Goal: Information Seeking & Learning: Learn about a topic

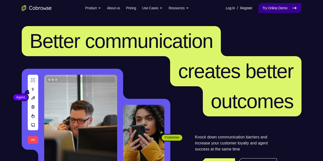
click at [267, 7] on link "Try Online Demo" at bounding box center [280, 8] width 43 height 10
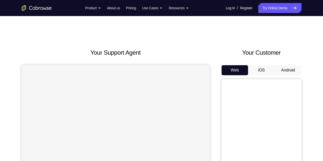
click at [275, 51] on h2 "Your Customer" at bounding box center [262, 52] width 80 height 9
click at [287, 66] on button "Android" at bounding box center [288, 70] width 27 height 10
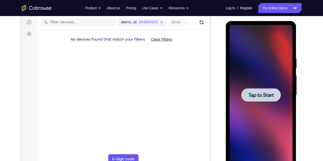
scroll to position [63, 0]
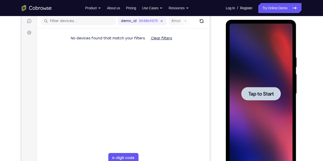
click at [260, 102] on div at bounding box center [261, 94] width 63 height 140
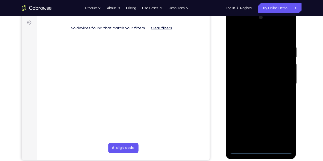
scroll to position [73, 0]
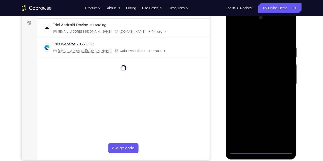
click at [263, 150] on div at bounding box center [261, 84] width 63 height 140
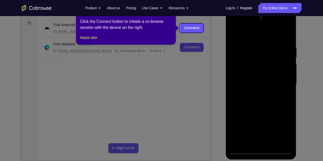
drag, startPoint x: 280, startPoint y: 131, endPoint x: 256, endPoint y: 92, distance: 45.5
click at [256, 92] on icon at bounding box center [163, 80] width 327 height 161
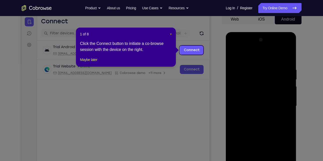
click at [171, 34] on span "×" at bounding box center [171, 34] width 2 height 4
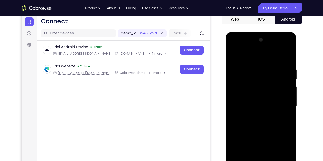
click at [284, 152] on div at bounding box center [261, 106] width 63 height 140
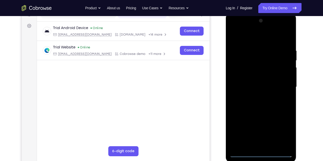
scroll to position [70, 0]
click at [253, 37] on div at bounding box center [261, 87] width 63 height 140
click at [283, 85] on div at bounding box center [261, 87] width 63 height 140
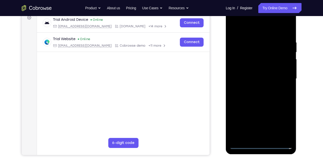
click at [255, 87] on div at bounding box center [261, 79] width 63 height 140
click at [263, 74] on div at bounding box center [261, 79] width 63 height 140
click at [263, 78] on div at bounding box center [261, 79] width 63 height 140
click at [259, 95] on div at bounding box center [261, 79] width 63 height 140
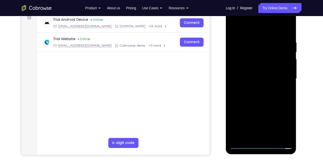
click at [259, 95] on div at bounding box center [261, 79] width 63 height 140
drag, startPoint x: 256, startPoint y: 33, endPoint x: 250, endPoint y: 22, distance: 11.7
click at [250, 22] on div at bounding box center [261, 79] width 63 height 140
click at [254, 91] on div at bounding box center [261, 79] width 63 height 140
click at [248, 95] on div at bounding box center [261, 79] width 63 height 140
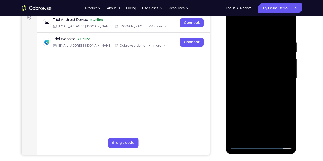
click at [277, 100] on div at bounding box center [261, 79] width 63 height 140
click at [289, 29] on div at bounding box center [261, 79] width 63 height 140
click at [254, 37] on div at bounding box center [261, 79] width 63 height 140
click at [244, 34] on div at bounding box center [261, 79] width 63 height 140
click at [244, 37] on div at bounding box center [261, 79] width 63 height 140
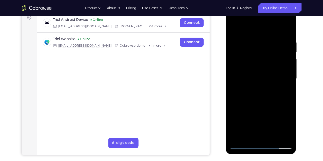
drag, startPoint x: 257, startPoint y: 101, endPoint x: 253, endPoint y: 60, distance: 41.9
click at [253, 60] on div at bounding box center [261, 79] width 63 height 140
drag, startPoint x: 251, startPoint y: 104, endPoint x: 247, endPoint y: 69, distance: 35.5
click at [247, 69] on div at bounding box center [261, 79] width 63 height 140
click at [250, 77] on div at bounding box center [261, 79] width 63 height 140
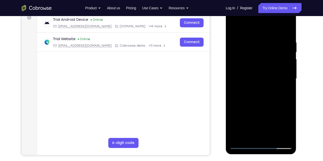
click at [243, 98] on div at bounding box center [261, 79] width 63 height 140
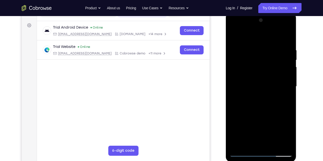
click at [288, 77] on div at bounding box center [261, 86] width 63 height 140
click at [289, 74] on div at bounding box center [261, 86] width 63 height 140
click at [276, 145] on div at bounding box center [261, 86] width 63 height 140
click at [254, 113] on div at bounding box center [261, 86] width 63 height 140
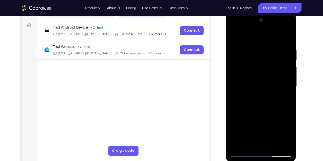
click at [264, 78] on div at bounding box center [261, 86] width 63 height 140
click at [250, 143] on div at bounding box center [261, 86] width 63 height 140
click at [236, 37] on div at bounding box center [261, 86] width 63 height 140
click at [236, 36] on div at bounding box center [261, 86] width 63 height 140
click at [251, 46] on div at bounding box center [261, 86] width 63 height 140
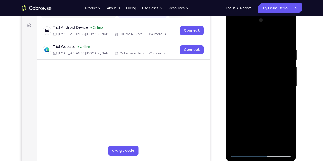
click at [281, 143] on div at bounding box center [261, 86] width 63 height 140
click at [285, 95] on div at bounding box center [261, 86] width 63 height 140
click at [286, 142] on div at bounding box center [261, 86] width 63 height 140
click at [283, 80] on div at bounding box center [261, 86] width 63 height 140
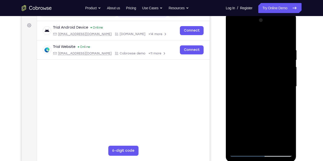
click at [281, 143] on div at bounding box center [261, 86] width 63 height 140
click at [281, 72] on div at bounding box center [261, 86] width 63 height 140
click at [286, 73] on div at bounding box center [261, 86] width 63 height 140
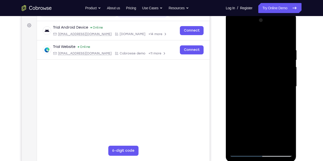
click at [286, 73] on div at bounding box center [261, 86] width 63 height 140
click at [288, 56] on div at bounding box center [261, 86] width 63 height 140
click at [288, 39] on div at bounding box center [261, 86] width 63 height 140
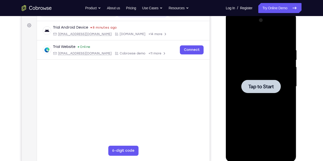
click at [251, 101] on div at bounding box center [261, 86] width 63 height 140
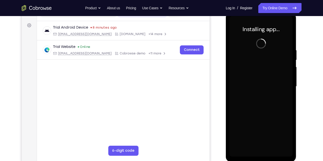
scroll to position [72, 0]
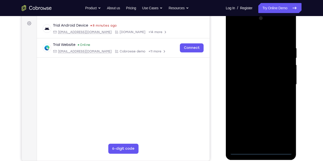
click at [262, 151] on div at bounding box center [261, 84] width 63 height 140
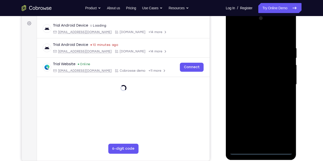
click at [286, 128] on div at bounding box center [261, 84] width 63 height 140
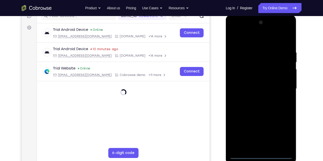
scroll to position [67, 0]
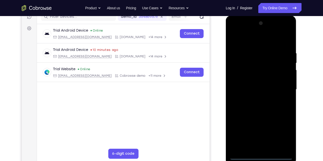
click at [246, 41] on div at bounding box center [261, 89] width 63 height 140
click at [282, 86] on div at bounding box center [261, 89] width 63 height 140
click at [257, 98] on div at bounding box center [261, 89] width 63 height 140
click at [265, 85] on div at bounding box center [261, 89] width 63 height 140
click at [263, 89] on div at bounding box center [261, 89] width 63 height 140
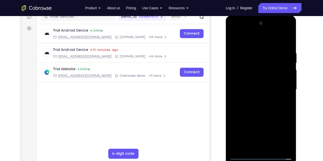
click at [254, 105] on div at bounding box center [261, 89] width 63 height 140
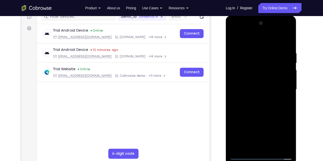
drag, startPoint x: 249, startPoint y: 43, endPoint x: 242, endPoint y: 28, distance: 15.8
click at [242, 28] on div at bounding box center [261, 89] width 63 height 140
click at [268, 111] on div at bounding box center [261, 89] width 63 height 140
click at [254, 46] on div at bounding box center [261, 89] width 63 height 140
click at [289, 145] on div at bounding box center [261, 89] width 63 height 140
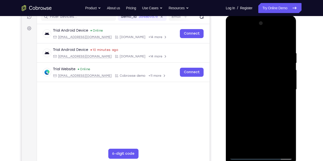
click at [288, 145] on div at bounding box center [261, 89] width 63 height 140
click at [267, 147] on div at bounding box center [261, 89] width 63 height 140
click at [243, 155] on div at bounding box center [261, 89] width 63 height 140
click at [285, 147] on div at bounding box center [261, 89] width 63 height 140
click at [287, 76] on div at bounding box center [261, 89] width 63 height 140
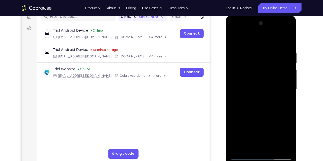
click at [287, 41] on div at bounding box center [261, 89] width 63 height 140
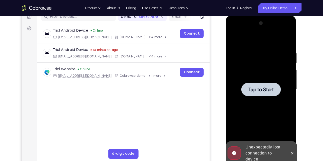
click at [279, 87] on div at bounding box center [262, 89] width 40 height 13
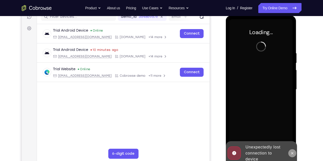
click at [295, 153] on button at bounding box center [293, 153] width 8 height 8
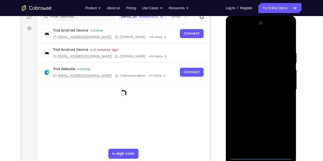
scroll to position [73, 0]
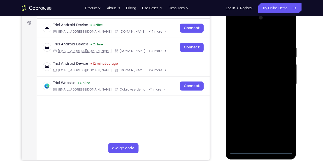
click at [260, 149] on div at bounding box center [261, 84] width 63 height 140
click at [288, 132] on div at bounding box center [261, 84] width 63 height 140
click at [284, 129] on div at bounding box center [261, 84] width 63 height 140
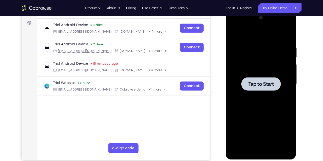
click at [260, 72] on div at bounding box center [261, 84] width 63 height 140
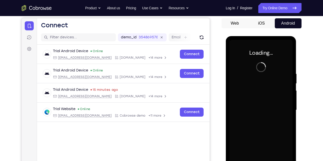
scroll to position [47, 0]
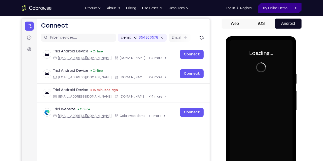
click at [278, 3] on link "Try Online Demo" at bounding box center [280, 8] width 43 height 10
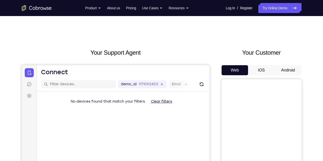
click at [278, 71] on button "Android" at bounding box center [288, 70] width 27 height 10
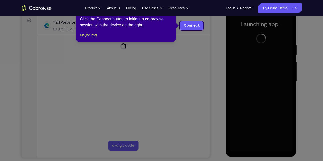
scroll to position [76, 0]
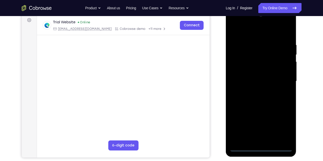
click at [261, 146] on div at bounding box center [261, 81] width 63 height 140
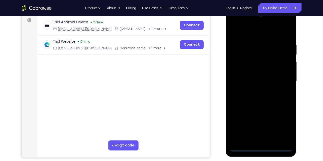
click at [284, 126] on div at bounding box center [261, 81] width 63 height 140
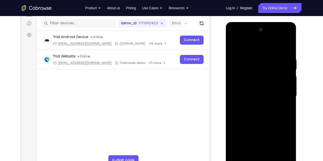
scroll to position [60, 0]
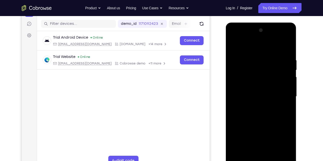
click at [252, 46] on div at bounding box center [261, 96] width 63 height 140
click at [283, 95] on div at bounding box center [261, 96] width 63 height 140
click at [255, 106] on div at bounding box center [261, 96] width 63 height 140
click at [260, 92] on div at bounding box center [261, 96] width 63 height 140
click at [258, 95] on div at bounding box center [261, 96] width 63 height 140
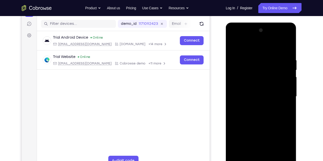
click at [255, 111] on div at bounding box center [261, 96] width 63 height 140
click at [271, 110] on div at bounding box center [261, 96] width 63 height 140
click at [268, 112] on div at bounding box center [261, 96] width 63 height 140
drag, startPoint x: 249, startPoint y: 47, endPoint x: 241, endPoint y: 18, distance: 30.2
click at [241, 23] on html "Online web based iOS Simulators and Android Emulators. Run iPhone, iPad, Mobile…" at bounding box center [261, 98] width 71 height 150
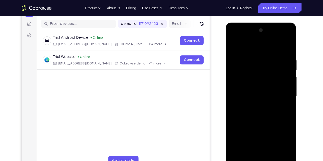
click at [288, 52] on div at bounding box center [261, 96] width 63 height 140
click at [252, 54] on div at bounding box center [261, 96] width 63 height 140
click at [286, 64] on div at bounding box center [261, 96] width 63 height 140
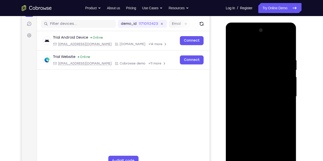
click at [286, 64] on div at bounding box center [261, 96] width 63 height 140
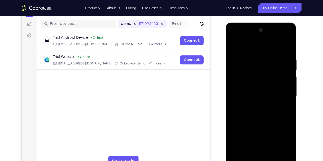
click at [286, 64] on div at bounding box center [261, 96] width 63 height 140
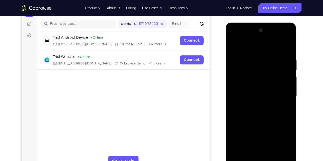
click at [286, 64] on div at bounding box center [261, 96] width 63 height 140
click at [285, 94] on div at bounding box center [261, 96] width 63 height 140
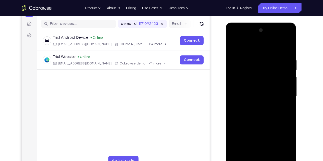
click at [285, 94] on div at bounding box center [261, 96] width 63 height 140
click at [284, 87] on div at bounding box center [261, 96] width 63 height 140
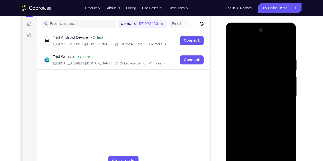
click at [278, 69] on div at bounding box center [261, 96] width 63 height 140
click at [280, 77] on div at bounding box center [261, 96] width 63 height 140
click at [286, 64] on div at bounding box center [261, 96] width 63 height 140
click at [286, 49] on div at bounding box center [261, 96] width 63 height 140
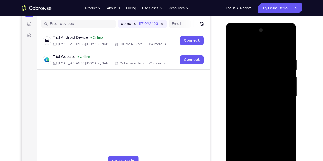
drag, startPoint x: 269, startPoint y: 67, endPoint x: 268, endPoint y: 123, distance: 56.0
click at [268, 123] on div at bounding box center [261, 96] width 63 height 140
drag, startPoint x: 265, startPoint y: 52, endPoint x: 265, endPoint y: 106, distance: 54.0
click at [265, 106] on div at bounding box center [261, 96] width 63 height 140
click at [256, 57] on div at bounding box center [261, 96] width 63 height 140
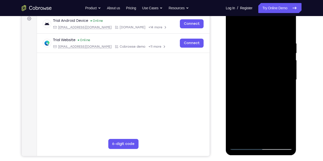
scroll to position [78, 0]
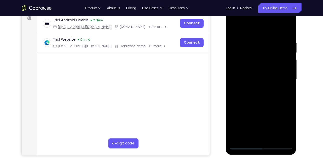
click at [287, 135] on div at bounding box center [261, 79] width 63 height 140
click at [276, 72] on div at bounding box center [261, 79] width 63 height 140
click at [281, 67] on div at bounding box center [261, 79] width 63 height 140
click at [286, 71] on div at bounding box center [261, 79] width 63 height 140
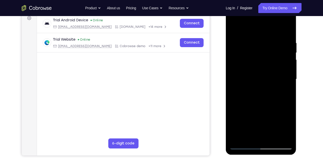
click at [286, 71] on div at bounding box center [261, 79] width 63 height 140
click at [286, 31] on div at bounding box center [261, 79] width 63 height 140
drag, startPoint x: 263, startPoint y: 92, endPoint x: 260, endPoint y: 51, distance: 41.1
click at [260, 51] on div at bounding box center [261, 79] width 63 height 140
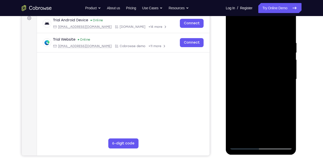
drag, startPoint x: 255, startPoint y: 87, endPoint x: 249, endPoint y: 62, distance: 25.1
click at [249, 62] on div at bounding box center [261, 79] width 63 height 140
click at [233, 83] on div at bounding box center [261, 79] width 63 height 140
drag, startPoint x: 256, startPoint y: 107, endPoint x: 250, endPoint y: 57, distance: 50.9
click at [250, 57] on div at bounding box center [261, 79] width 63 height 140
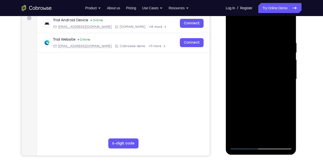
drag, startPoint x: 261, startPoint y: 106, endPoint x: 258, endPoint y: 78, distance: 28.2
click at [258, 78] on div at bounding box center [261, 79] width 63 height 140
click at [287, 127] on div at bounding box center [261, 79] width 63 height 140
drag, startPoint x: 267, startPoint y: 119, endPoint x: 248, endPoint y: 55, distance: 66.8
click at [248, 55] on div at bounding box center [261, 79] width 63 height 140
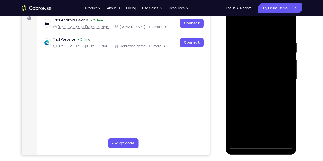
drag, startPoint x: 259, startPoint y: 104, endPoint x: 250, endPoint y: 46, distance: 58.3
click at [250, 46] on div at bounding box center [261, 79] width 63 height 140
drag, startPoint x: 259, startPoint y: 105, endPoint x: 255, endPoint y: 48, distance: 56.4
click at [255, 48] on div at bounding box center [261, 79] width 63 height 140
drag, startPoint x: 266, startPoint y: 112, endPoint x: 258, endPoint y: 64, distance: 48.1
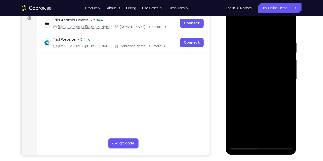
click at [258, 64] on div at bounding box center [261, 79] width 63 height 140
drag, startPoint x: 262, startPoint y: 109, endPoint x: 258, endPoint y: 61, distance: 48.2
click at [258, 61] on div at bounding box center [261, 79] width 63 height 140
drag, startPoint x: 262, startPoint y: 111, endPoint x: 263, endPoint y: 87, distance: 24.0
click at [263, 87] on div at bounding box center [261, 79] width 63 height 140
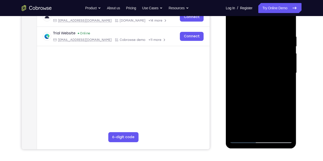
scroll to position [84, 0]
drag, startPoint x: 263, startPoint y: 80, endPoint x: 256, endPoint y: 41, distance: 40.1
click at [256, 41] on div at bounding box center [261, 73] width 63 height 140
drag, startPoint x: 260, startPoint y: 105, endPoint x: 250, endPoint y: 46, distance: 59.7
click at [250, 46] on div at bounding box center [261, 73] width 63 height 140
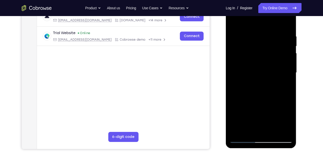
drag, startPoint x: 259, startPoint y: 100, endPoint x: 251, endPoint y: 47, distance: 53.5
click at [251, 47] on div at bounding box center [261, 73] width 63 height 140
drag, startPoint x: 259, startPoint y: 96, endPoint x: 253, endPoint y: 46, distance: 50.1
click at [253, 46] on div at bounding box center [261, 73] width 63 height 140
drag, startPoint x: 258, startPoint y: 104, endPoint x: 253, endPoint y: 66, distance: 38.6
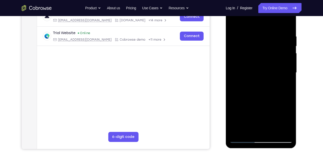
click at [253, 66] on div at bounding box center [261, 73] width 63 height 140
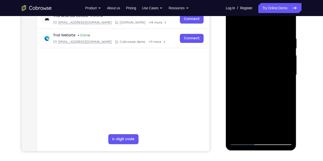
scroll to position [81, 0]
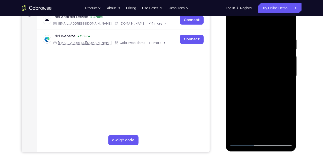
drag, startPoint x: 258, startPoint y: 89, endPoint x: 251, endPoint y: 38, distance: 51.0
click at [251, 38] on div at bounding box center [261, 76] width 63 height 140
drag, startPoint x: 257, startPoint y: 103, endPoint x: 250, endPoint y: 44, distance: 59.4
click at [250, 44] on div at bounding box center [261, 76] width 63 height 140
click at [272, 133] on div at bounding box center [261, 76] width 63 height 140
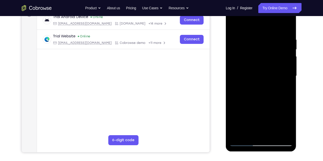
click at [258, 103] on div at bounding box center [261, 76] width 63 height 140
click at [269, 80] on div at bounding box center [261, 76] width 63 height 140
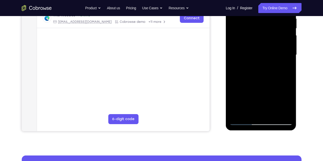
scroll to position [102, 0]
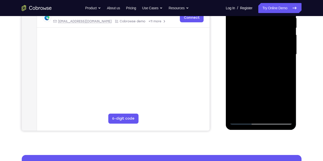
click at [249, 110] on div at bounding box center [261, 54] width 63 height 140
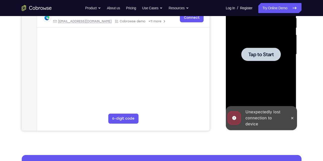
click at [258, 57] on div at bounding box center [262, 54] width 40 height 13
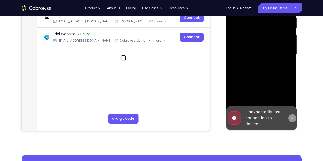
click at [292, 120] on icon at bounding box center [293, 118] width 4 height 4
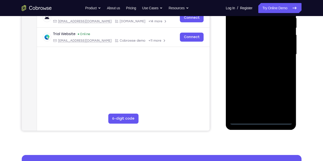
click at [261, 122] on div at bounding box center [261, 54] width 63 height 140
click at [283, 98] on div at bounding box center [261, 54] width 63 height 140
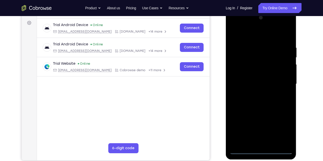
scroll to position [73, 0]
click at [253, 35] on div at bounding box center [261, 84] width 63 height 140
click at [282, 84] on div at bounding box center [261, 84] width 63 height 140
click at [256, 94] on div at bounding box center [261, 84] width 63 height 140
click at [265, 80] on div at bounding box center [261, 84] width 63 height 140
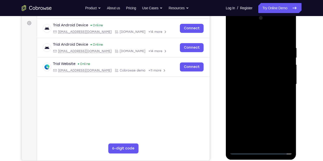
click at [265, 81] on div at bounding box center [261, 84] width 63 height 140
click at [260, 86] on div at bounding box center [261, 84] width 63 height 140
click at [256, 101] on div at bounding box center [261, 84] width 63 height 140
click at [258, 99] on div at bounding box center [261, 84] width 63 height 140
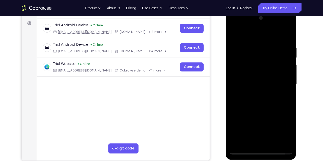
drag, startPoint x: 245, startPoint y: 35, endPoint x: 240, endPoint y: 17, distance: 19.1
click at [240, 17] on div at bounding box center [261, 84] width 63 height 140
click at [256, 97] on div at bounding box center [261, 84] width 63 height 140
click at [255, 108] on div at bounding box center [261, 84] width 63 height 140
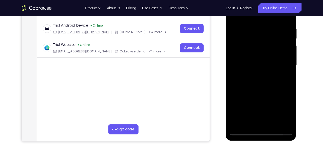
click at [272, 125] on div at bounding box center [261, 65] width 63 height 140
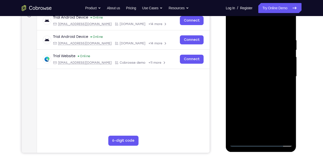
scroll to position [80, 0]
click at [261, 101] on div at bounding box center [261, 77] width 63 height 140
click at [260, 79] on div at bounding box center [261, 77] width 63 height 140
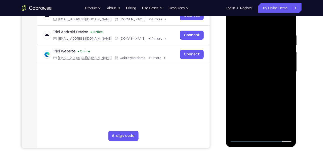
scroll to position [85, 0]
click at [249, 127] on div at bounding box center [261, 71] width 63 height 140
click at [277, 99] on div at bounding box center [261, 71] width 63 height 140
click at [284, 79] on div at bounding box center [261, 71] width 63 height 140
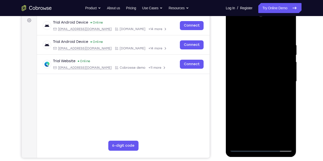
scroll to position [75, 0]
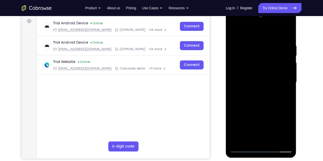
click at [235, 32] on div at bounding box center [261, 82] width 63 height 140
click at [255, 97] on div at bounding box center [261, 82] width 63 height 140
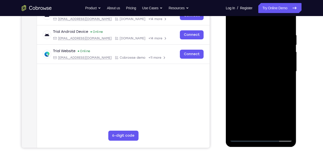
scroll to position [86, 0]
click at [271, 117] on div at bounding box center [261, 71] width 63 height 140
click at [255, 127] on div at bounding box center [261, 71] width 63 height 140
click at [249, 127] on div at bounding box center [261, 71] width 63 height 140
drag, startPoint x: 284, startPoint y: 87, endPoint x: 244, endPoint y: 89, distance: 39.3
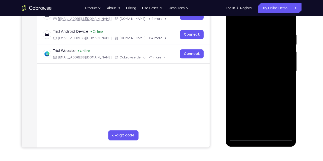
click at [244, 89] on div at bounding box center [261, 71] width 63 height 140
click at [286, 90] on div at bounding box center [261, 71] width 63 height 140
click at [233, 99] on div at bounding box center [261, 71] width 63 height 140
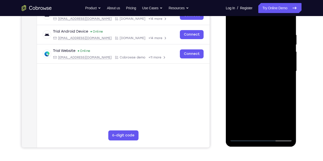
click at [233, 99] on div at bounding box center [261, 71] width 63 height 140
click at [285, 80] on div at bounding box center [261, 71] width 63 height 140
click at [233, 21] on div at bounding box center [261, 71] width 63 height 140
click at [256, 98] on div at bounding box center [261, 71] width 63 height 140
click at [251, 128] on div at bounding box center [261, 71] width 63 height 140
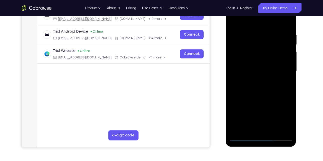
click at [234, 24] on div at bounding box center [261, 71] width 63 height 140
click at [253, 108] on div at bounding box center [261, 71] width 63 height 140
click at [288, 118] on div at bounding box center [261, 71] width 63 height 140
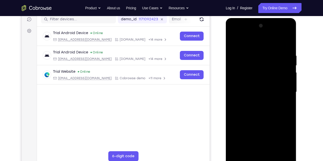
scroll to position [65, 0]
click at [232, 42] on div at bounding box center [261, 92] width 63 height 140
drag, startPoint x: 257, startPoint y: 108, endPoint x: 249, endPoint y: 63, distance: 45.3
click at [249, 63] on div at bounding box center [261, 92] width 63 height 140
drag, startPoint x: 264, startPoint y: 124, endPoint x: 255, endPoint y: 82, distance: 43.0
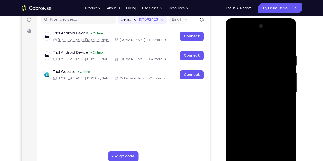
click at [255, 82] on div at bounding box center [261, 92] width 63 height 140
drag, startPoint x: 262, startPoint y: 131, endPoint x: 254, endPoint y: 94, distance: 38.4
click at [254, 94] on div at bounding box center [261, 92] width 63 height 140
drag, startPoint x: 256, startPoint y: 119, endPoint x: 252, endPoint y: 89, distance: 30.0
click at [252, 89] on div at bounding box center [261, 92] width 63 height 140
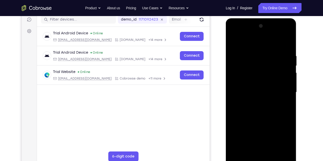
click at [254, 101] on div at bounding box center [261, 92] width 63 height 140
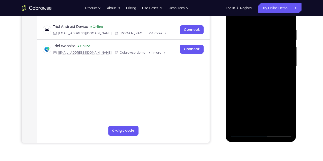
scroll to position [91, 0]
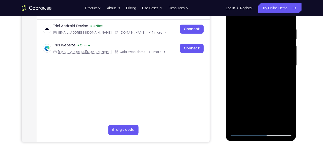
click at [243, 121] on div at bounding box center [261, 65] width 63 height 140
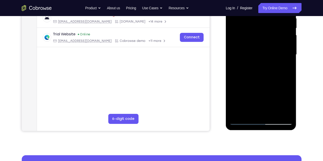
scroll to position [101, 0]
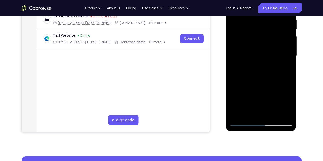
click at [283, 69] on div at bounding box center [261, 56] width 63 height 140
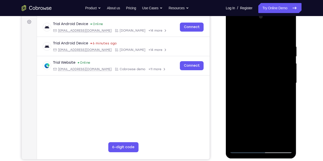
scroll to position [74, 0]
click at [236, 33] on div at bounding box center [261, 83] width 63 height 140
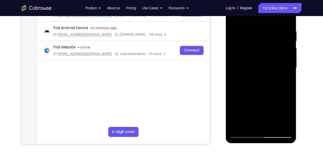
scroll to position [90, 0]
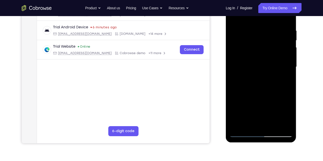
click at [252, 118] on div at bounding box center [261, 67] width 63 height 140
click at [249, 125] on div at bounding box center [261, 67] width 63 height 140
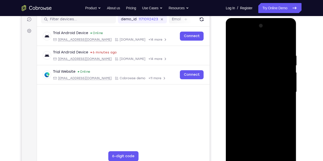
scroll to position [64, 0]
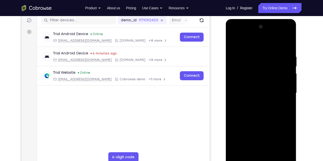
click at [235, 45] on div at bounding box center [261, 93] width 63 height 140
drag, startPoint x: 254, startPoint y: 106, endPoint x: 254, endPoint y: 68, distance: 38.3
click at [254, 68] on div at bounding box center [261, 93] width 63 height 140
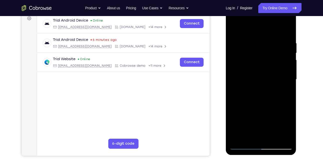
scroll to position [78, 0]
drag, startPoint x: 254, startPoint y: 109, endPoint x: 250, endPoint y: 75, distance: 34.7
click at [250, 75] on div at bounding box center [261, 79] width 63 height 140
drag, startPoint x: 264, startPoint y: 122, endPoint x: 265, endPoint y: 92, distance: 29.8
click at [265, 92] on div at bounding box center [261, 79] width 63 height 140
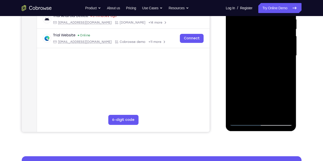
scroll to position [102, 0]
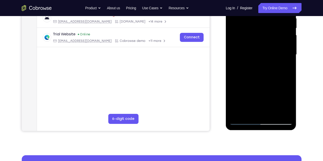
drag, startPoint x: 256, startPoint y: 106, endPoint x: 253, endPoint y: 66, distance: 40.1
click at [253, 66] on div at bounding box center [261, 54] width 63 height 140
click at [243, 121] on div at bounding box center [261, 54] width 63 height 140
click at [244, 120] on div at bounding box center [261, 54] width 63 height 140
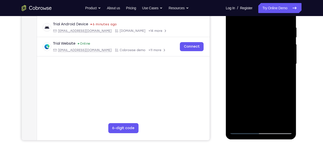
scroll to position [92, 0]
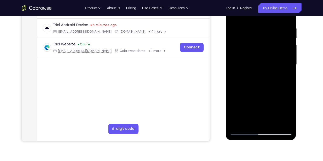
click at [244, 132] on div at bounding box center [261, 64] width 63 height 140
click at [245, 132] on div at bounding box center [261, 64] width 63 height 140
click at [261, 101] on div at bounding box center [261, 64] width 63 height 140
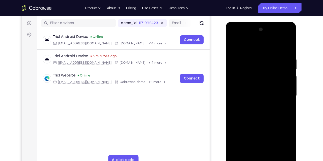
scroll to position [60, 0]
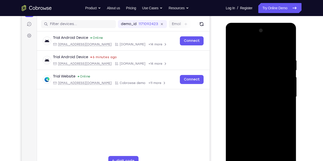
click at [234, 47] on div at bounding box center [261, 97] width 63 height 140
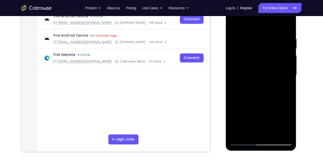
scroll to position [82, 0]
click at [239, 135] on div at bounding box center [261, 75] width 63 height 140
click at [252, 41] on div at bounding box center [261, 75] width 63 height 140
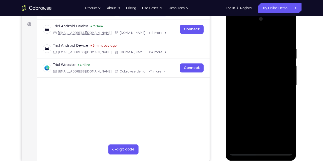
scroll to position [71, 0]
click at [284, 71] on div at bounding box center [261, 85] width 63 height 140
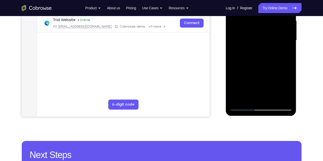
scroll to position [117, 0]
click at [282, 99] on div at bounding box center [261, 40] width 63 height 140
click at [286, 64] on div at bounding box center [261, 40] width 63 height 140
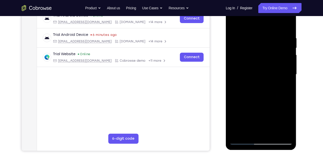
scroll to position [80, 0]
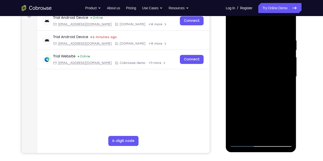
click at [281, 134] on div at bounding box center [261, 77] width 63 height 140
click at [235, 96] on div at bounding box center [261, 77] width 63 height 140
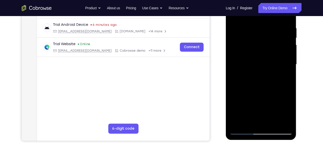
scroll to position [93, 0]
click at [284, 70] on div at bounding box center [261, 64] width 63 height 140
click at [235, 70] on div at bounding box center [261, 64] width 63 height 140
click at [246, 120] on div at bounding box center [261, 64] width 63 height 140
click at [242, 130] on div at bounding box center [261, 64] width 63 height 140
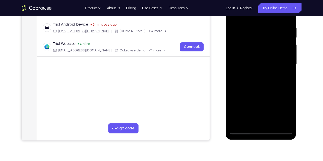
drag, startPoint x: 271, startPoint y: 69, endPoint x: 237, endPoint y: 72, distance: 34.9
click at [237, 72] on div at bounding box center [261, 64] width 63 height 140
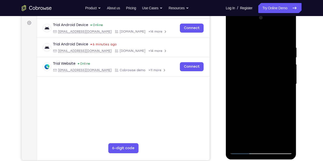
scroll to position [73, 0]
click at [281, 53] on div at bounding box center [261, 84] width 63 height 140
click at [284, 49] on div at bounding box center [261, 84] width 63 height 140
click at [279, 63] on div at bounding box center [261, 84] width 63 height 140
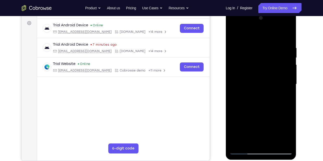
click at [291, 73] on div at bounding box center [261, 84] width 63 height 140
click at [288, 74] on div at bounding box center [261, 84] width 63 height 140
click at [286, 66] on div at bounding box center [261, 84] width 63 height 140
drag, startPoint x: 239, startPoint y: 64, endPoint x: 284, endPoint y: 68, distance: 45.4
click at [284, 68] on div at bounding box center [261, 84] width 63 height 140
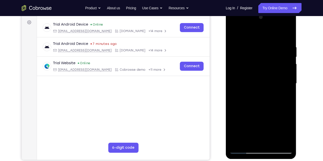
scroll to position [73, 0]
drag, startPoint x: 243, startPoint y: 72, endPoint x: 280, endPoint y: 76, distance: 37.7
click at [280, 76] on div at bounding box center [261, 84] width 63 height 140
click at [237, 64] on div at bounding box center [261, 84] width 63 height 140
click at [280, 70] on div at bounding box center [261, 84] width 63 height 140
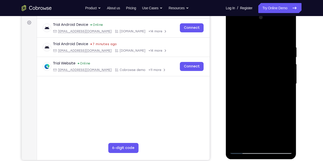
scroll to position [115, 0]
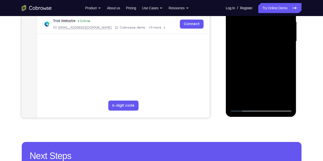
click at [253, 98] on div at bounding box center [261, 41] width 63 height 140
click at [248, 98] on div at bounding box center [261, 41] width 63 height 140
click at [240, 68] on div at bounding box center [261, 41] width 63 height 140
click at [243, 106] on div at bounding box center [261, 41] width 63 height 140
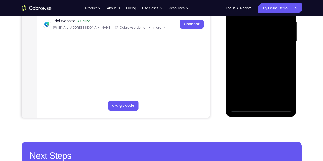
click at [244, 107] on div at bounding box center [261, 41] width 63 height 140
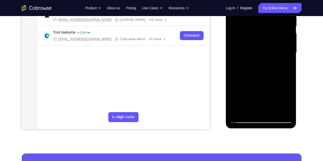
click at [286, 110] on div at bounding box center [261, 53] width 63 height 140
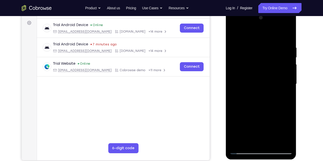
scroll to position [71, 0]
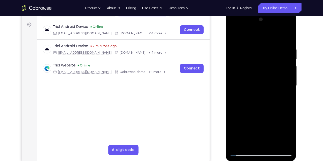
click at [287, 39] on div at bounding box center [261, 86] width 63 height 140
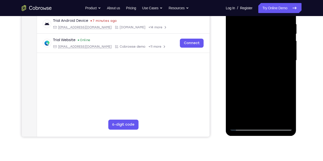
scroll to position [100, 0]
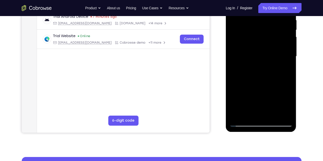
click at [274, 113] on div at bounding box center [261, 56] width 63 height 140
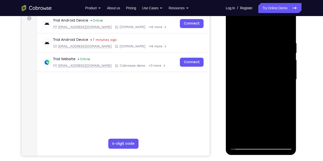
drag, startPoint x: 256, startPoint y: 116, endPoint x: 255, endPoint y: 64, distance: 51.8
click at [255, 64] on div at bounding box center [261, 79] width 63 height 140
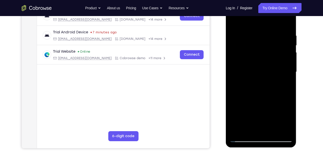
scroll to position [85, 0]
drag, startPoint x: 255, startPoint y: 108, endPoint x: 254, endPoint y: 74, distance: 34.3
click at [254, 74] on div at bounding box center [261, 72] width 63 height 140
click at [259, 84] on div at bounding box center [261, 72] width 63 height 140
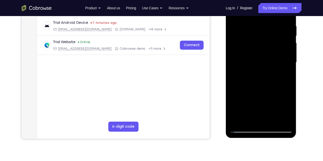
scroll to position [95, 0]
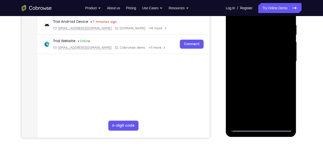
click at [247, 118] on div at bounding box center [261, 61] width 63 height 140
click at [235, 90] on div at bounding box center [261, 61] width 63 height 140
click at [283, 71] on div at bounding box center [261, 61] width 63 height 140
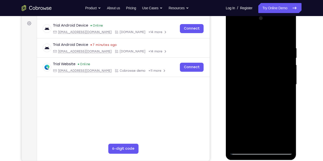
scroll to position [72, 0]
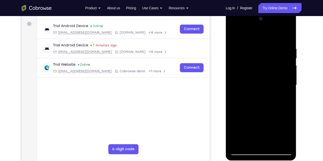
click at [236, 35] on div at bounding box center [261, 85] width 63 height 140
drag, startPoint x: 250, startPoint y: 51, endPoint x: 247, endPoint y: 126, distance: 75.1
click at [247, 126] on div at bounding box center [261, 85] width 63 height 140
click at [254, 48] on div at bounding box center [261, 85] width 63 height 140
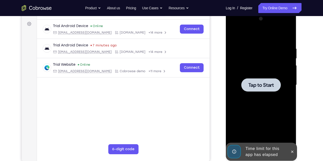
click at [243, 102] on div at bounding box center [261, 85] width 63 height 140
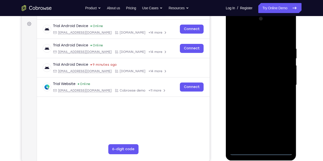
click at [262, 152] on div at bounding box center [261, 85] width 63 height 140
click at [280, 129] on div at bounding box center [261, 85] width 63 height 140
click at [259, 35] on div at bounding box center [261, 85] width 63 height 140
click at [281, 84] on div at bounding box center [261, 85] width 63 height 140
click at [265, 143] on div at bounding box center [261, 85] width 63 height 140
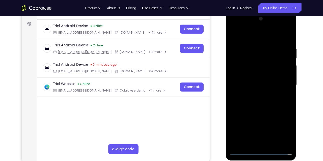
click at [253, 82] on div at bounding box center [261, 85] width 63 height 140
click at [250, 65] on div at bounding box center [261, 85] width 63 height 140
click at [270, 86] on div at bounding box center [261, 85] width 63 height 140
click at [265, 102] on div at bounding box center [261, 85] width 63 height 140
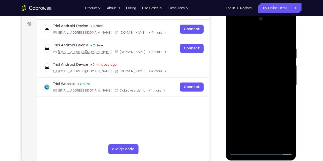
click at [265, 102] on div at bounding box center [261, 85] width 63 height 140
click at [287, 44] on div at bounding box center [261, 85] width 63 height 140
click at [288, 42] on div at bounding box center [261, 85] width 63 height 140
click at [257, 43] on div at bounding box center [261, 85] width 63 height 140
click at [286, 69] on div at bounding box center [261, 85] width 63 height 140
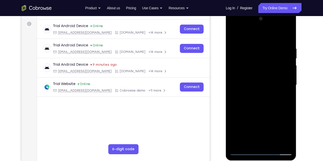
click at [284, 68] on div at bounding box center [261, 85] width 63 height 140
click at [236, 73] on div at bounding box center [261, 85] width 63 height 140
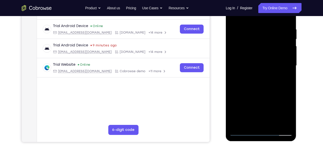
scroll to position [91, 0]
click at [255, 123] on div at bounding box center [261, 65] width 63 height 140
click at [250, 123] on div at bounding box center [261, 65] width 63 height 140
drag, startPoint x: 259, startPoint y: 116, endPoint x: 251, endPoint y: 92, distance: 25.1
click at [251, 92] on div at bounding box center [261, 65] width 63 height 140
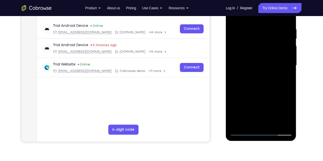
drag, startPoint x: 255, startPoint y: 111, endPoint x: 250, endPoint y: 90, distance: 22.1
click at [250, 90] on div at bounding box center [261, 65] width 63 height 140
drag, startPoint x: 256, startPoint y: 115, endPoint x: 249, endPoint y: 90, distance: 25.2
click at [249, 90] on div at bounding box center [261, 65] width 63 height 140
click at [267, 101] on div at bounding box center [261, 65] width 63 height 140
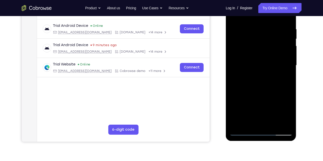
drag, startPoint x: 251, startPoint y: 109, endPoint x: 251, endPoint y: 145, distance: 36.8
click at [251, 142] on html "Online web based iOS Simulators and Android Emulators. Run iPhone, iPad, Mobile…" at bounding box center [261, 66] width 71 height 150
drag, startPoint x: 268, startPoint y: 97, endPoint x: 268, endPoint y: 127, distance: 30.3
click at [268, 127] on div at bounding box center [261, 65] width 63 height 140
click at [282, 101] on div at bounding box center [261, 65] width 63 height 140
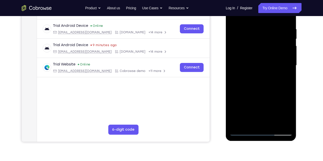
click at [242, 131] on div at bounding box center [261, 65] width 63 height 140
click at [285, 122] on div at bounding box center [261, 65] width 63 height 140
drag, startPoint x: 279, startPoint y: 62, endPoint x: 243, endPoint y: 67, distance: 36.3
click at [243, 67] on div at bounding box center [261, 65] width 63 height 140
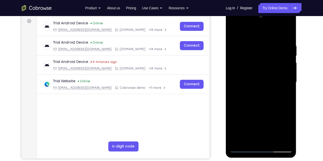
scroll to position [74, 0]
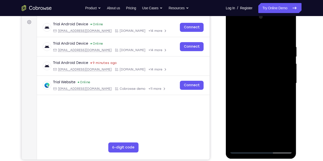
click at [286, 74] on div at bounding box center [261, 83] width 63 height 140
click at [288, 34] on div at bounding box center [261, 83] width 63 height 140
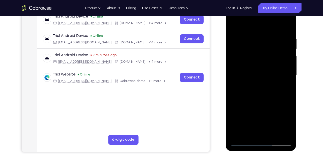
scroll to position [82, 0]
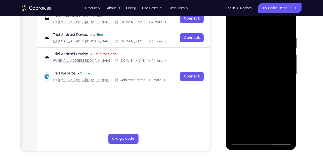
click at [272, 132] on div at bounding box center [261, 74] width 63 height 140
click at [263, 101] on div at bounding box center [261, 74] width 63 height 140
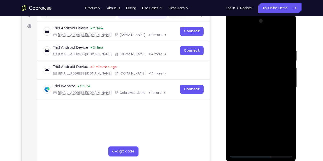
click at [235, 36] on div at bounding box center [261, 87] width 63 height 140
click at [253, 47] on div at bounding box center [261, 87] width 63 height 140
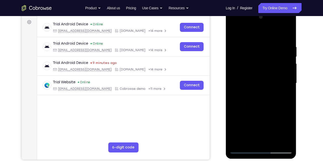
scroll to position [75, 0]
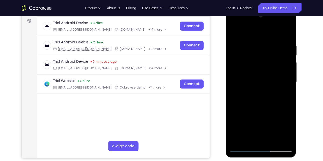
click at [255, 139] on div at bounding box center [261, 82] width 63 height 140
click at [249, 137] on div at bounding box center [261, 82] width 63 height 140
click at [241, 111] on div at bounding box center [261, 82] width 63 height 140
click at [234, 111] on div at bounding box center [261, 82] width 63 height 140
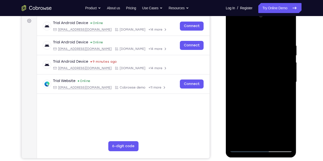
click at [244, 148] on div at bounding box center [261, 82] width 63 height 140
click at [287, 140] on div at bounding box center [261, 82] width 63 height 140
click at [287, 34] on div at bounding box center [261, 82] width 63 height 140
drag, startPoint x: 259, startPoint y: 48, endPoint x: 263, endPoint y: 117, distance: 69.1
click at [263, 117] on div at bounding box center [261, 82] width 63 height 140
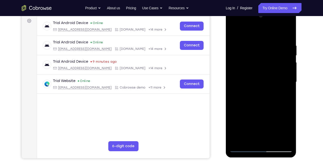
click at [251, 41] on div at bounding box center [261, 82] width 63 height 140
click at [283, 56] on div at bounding box center [261, 82] width 63 height 140
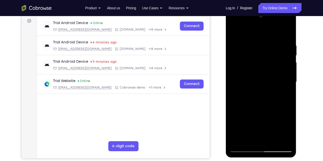
click at [283, 56] on div at bounding box center [261, 82] width 63 height 140
drag, startPoint x: 283, startPoint y: 56, endPoint x: 234, endPoint y: 56, distance: 49.3
click at [234, 56] on div at bounding box center [261, 82] width 63 height 140
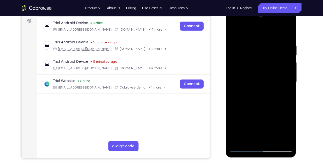
click at [287, 33] on div at bounding box center [261, 82] width 63 height 140
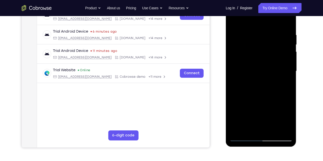
scroll to position [86, 0]
click at [274, 128] on div at bounding box center [261, 71] width 63 height 140
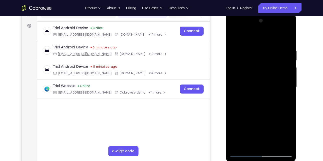
scroll to position [69, 0]
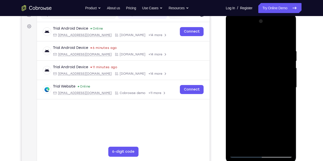
click at [236, 36] on div at bounding box center [261, 87] width 63 height 140
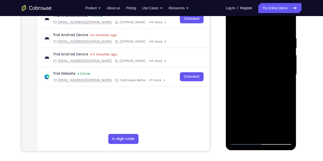
scroll to position [82, 0]
click at [249, 133] on div at bounding box center [261, 74] width 63 height 140
click at [267, 23] on div at bounding box center [261, 74] width 63 height 140
click at [235, 41] on div at bounding box center [261, 74] width 63 height 140
click at [242, 92] on div at bounding box center [261, 74] width 63 height 140
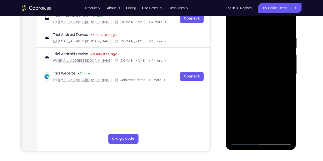
click at [242, 86] on div at bounding box center [261, 74] width 63 height 140
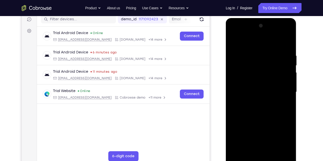
scroll to position [64, 0]
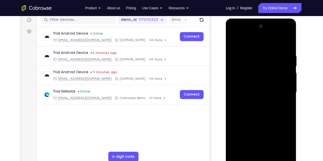
click at [235, 43] on div at bounding box center [261, 92] width 63 height 140
drag, startPoint x: 259, startPoint y: 67, endPoint x: 258, endPoint y: 128, distance: 61.0
click at [258, 128] on div at bounding box center [261, 92] width 63 height 140
click at [277, 152] on div at bounding box center [261, 92] width 63 height 140
drag, startPoint x: 257, startPoint y: 71, endPoint x: 263, endPoint y: 146, distance: 74.5
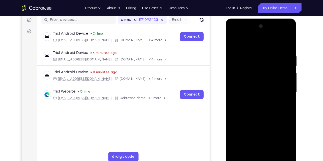
click at [263, 146] on div at bounding box center [261, 92] width 63 height 140
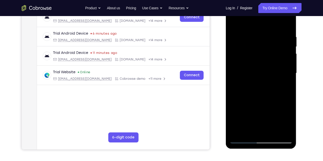
scroll to position [83, 0]
click at [243, 140] on div at bounding box center [261, 73] width 63 height 140
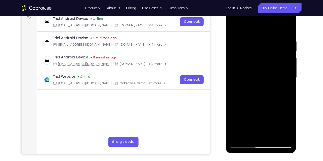
click at [238, 137] on div at bounding box center [261, 78] width 63 height 140
drag, startPoint x: 256, startPoint y: 43, endPoint x: 257, endPoint y: 51, distance: 8.3
click at [257, 51] on div at bounding box center [261, 78] width 63 height 140
click at [273, 41] on div at bounding box center [261, 78] width 63 height 140
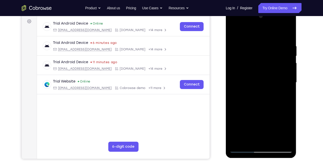
scroll to position [73, 0]
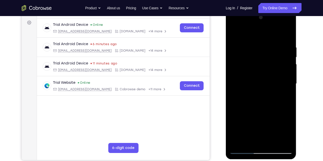
click at [236, 34] on div at bounding box center [261, 84] width 63 height 140
click at [280, 88] on div at bounding box center [261, 84] width 63 height 140
click at [239, 144] on div at bounding box center [261, 84] width 63 height 140
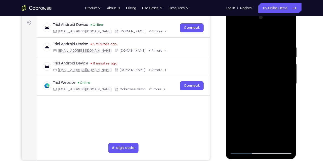
drag, startPoint x: 256, startPoint y: 42, endPoint x: 256, endPoint y: 111, distance: 69.0
click at [256, 111] on div at bounding box center [261, 84] width 63 height 140
click at [256, 49] on div at bounding box center [261, 84] width 63 height 140
click at [284, 64] on div at bounding box center [261, 84] width 63 height 140
click at [70, 53] on div at bounding box center [69, 52] width 1 height 1
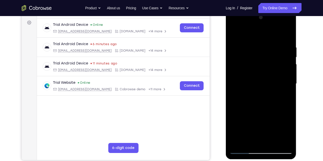
click at [288, 63] on div at bounding box center [261, 84] width 63 height 140
click at [288, 36] on div at bounding box center [261, 84] width 63 height 140
click at [289, 144] on div at bounding box center [261, 84] width 63 height 140
click at [269, 106] on div at bounding box center [261, 84] width 63 height 140
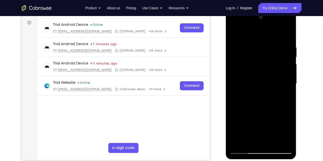
click at [284, 143] on div at bounding box center [261, 84] width 63 height 140
click at [264, 90] on div at bounding box center [261, 84] width 63 height 140
click at [251, 41] on div at bounding box center [261, 84] width 63 height 140
click at [238, 58] on div at bounding box center [261, 84] width 63 height 140
click at [285, 60] on div at bounding box center [261, 84] width 63 height 140
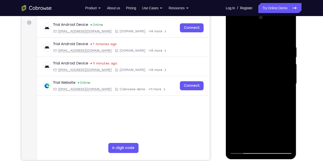
click at [243, 141] on div at bounding box center [261, 84] width 63 height 140
click at [249, 144] on div at bounding box center [261, 84] width 63 height 140
click at [241, 112] on div at bounding box center [261, 84] width 63 height 140
click at [235, 112] on div at bounding box center [261, 84] width 63 height 140
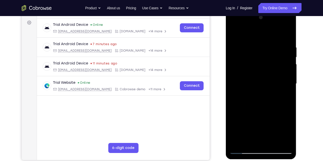
click at [244, 149] on div at bounding box center [261, 84] width 63 height 140
click at [235, 112] on div at bounding box center [261, 84] width 63 height 140
click at [235, 117] on div at bounding box center [261, 84] width 63 height 140
click at [250, 141] on div at bounding box center [261, 84] width 63 height 140
click at [244, 149] on div at bounding box center [261, 84] width 63 height 140
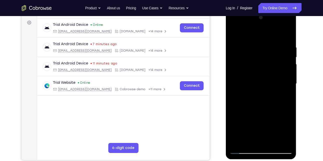
click at [285, 140] on div at bounding box center [261, 84] width 63 height 140
click at [288, 36] on div at bounding box center [261, 84] width 63 height 140
click at [272, 141] on div at bounding box center [261, 84] width 63 height 140
click at [265, 79] on div at bounding box center [261, 84] width 63 height 140
click at [244, 149] on div at bounding box center [261, 84] width 63 height 140
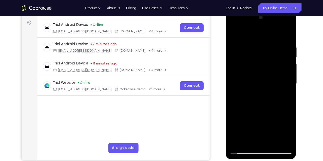
click at [244, 149] on div at bounding box center [261, 84] width 63 height 140
click at [236, 141] on div at bounding box center [261, 84] width 63 height 140
drag, startPoint x: 255, startPoint y: 44, endPoint x: 274, endPoint y: 135, distance: 92.6
click at [274, 135] on div at bounding box center [261, 84] width 63 height 140
click at [257, 45] on div at bounding box center [261, 84] width 63 height 140
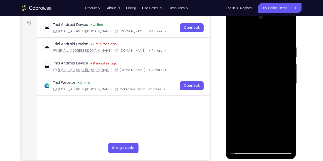
click at [287, 110] on div at bounding box center [261, 84] width 63 height 140
click at [238, 107] on div at bounding box center [261, 84] width 63 height 140
click at [248, 139] on div at bounding box center [261, 84] width 63 height 140
click at [244, 150] on div at bounding box center [261, 84] width 63 height 140
click at [286, 141] on div at bounding box center [261, 84] width 63 height 140
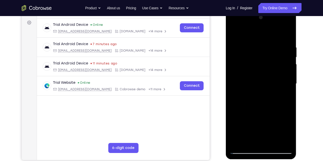
click at [285, 54] on div at bounding box center [261, 84] width 63 height 140
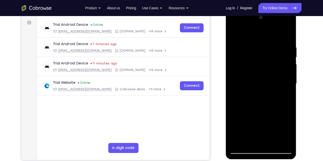
click at [280, 140] on div at bounding box center [261, 84] width 63 height 140
click at [284, 90] on div at bounding box center [261, 84] width 63 height 140
click at [288, 37] on div at bounding box center [261, 84] width 63 height 140
click at [272, 142] on div at bounding box center [261, 84] width 63 height 140
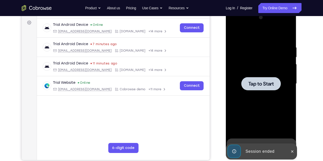
drag, startPoint x: 254, startPoint y: 80, endPoint x: 440, endPoint y: 44, distance: 189.3
click at [254, 80] on div at bounding box center [262, 83] width 40 height 13
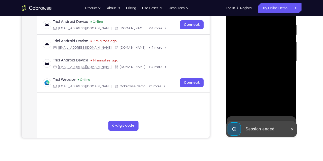
scroll to position [96, 0]
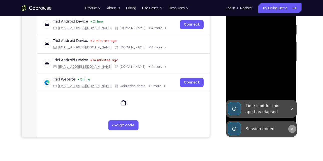
click at [294, 128] on icon at bounding box center [293, 129] width 4 height 4
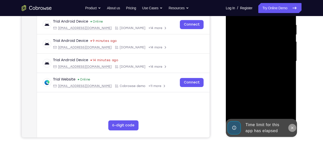
click at [293, 127] on icon at bounding box center [293, 127] width 2 height 2
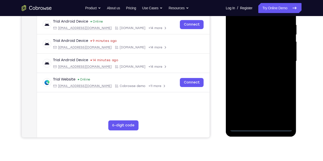
click at [261, 126] on div at bounding box center [261, 61] width 63 height 140
click at [261, 127] on div at bounding box center [261, 61] width 63 height 140
click at [280, 107] on div at bounding box center [261, 61] width 63 height 140
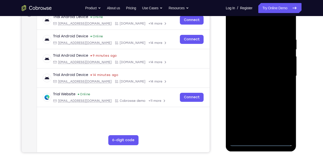
scroll to position [80, 0]
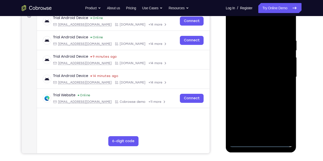
click at [246, 27] on div at bounding box center [261, 77] width 63 height 140
click at [283, 77] on div at bounding box center [261, 77] width 63 height 140
click at [267, 136] on div at bounding box center [261, 77] width 63 height 140
click at [258, 73] on div at bounding box center [261, 77] width 63 height 140
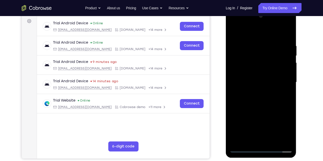
scroll to position [74, 0]
click at [271, 84] on div at bounding box center [261, 82] width 63 height 140
click at [265, 98] on div at bounding box center [261, 82] width 63 height 140
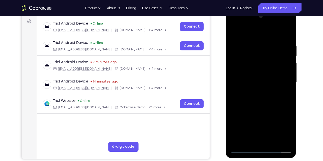
click at [265, 98] on div at bounding box center [261, 82] width 63 height 140
drag, startPoint x: 288, startPoint y: 141, endPoint x: 276, endPoint y: 105, distance: 38.3
click at [276, 105] on div at bounding box center [261, 82] width 63 height 140
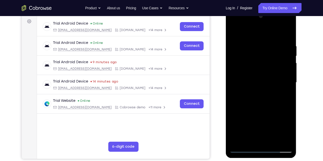
click at [276, 105] on div at bounding box center [261, 82] width 63 height 140
click at [289, 143] on div at bounding box center [261, 82] width 63 height 140
click at [274, 141] on div at bounding box center [261, 82] width 63 height 140
click at [259, 107] on div at bounding box center [261, 82] width 63 height 140
click at [235, 30] on div at bounding box center [261, 82] width 63 height 140
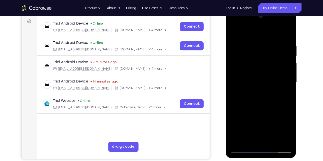
click at [249, 139] on div at bounding box center [261, 82] width 63 height 140
click at [256, 33] on div at bounding box center [261, 82] width 63 height 140
click at [236, 60] on div at bounding box center [261, 82] width 63 height 140
click at [248, 141] on div at bounding box center [261, 82] width 63 height 140
click at [242, 147] on div at bounding box center [261, 82] width 63 height 140
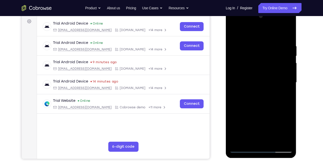
click at [285, 140] on div at bounding box center [261, 82] width 63 height 140
click at [243, 148] on div at bounding box center [261, 82] width 63 height 140
click at [246, 57] on div at bounding box center [261, 82] width 63 height 140
click at [273, 140] on div at bounding box center [261, 82] width 63 height 140
click at [244, 149] on div at bounding box center [261, 82] width 63 height 140
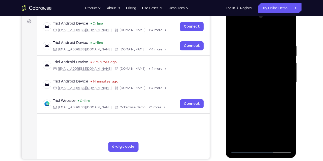
click at [236, 48] on div at bounding box center [261, 82] width 63 height 140
click at [257, 141] on div at bounding box center [261, 82] width 63 height 140
click at [242, 149] on div at bounding box center [261, 82] width 63 height 140
click at [285, 139] on div at bounding box center [261, 82] width 63 height 140
click at [287, 35] on div at bounding box center [261, 82] width 63 height 140
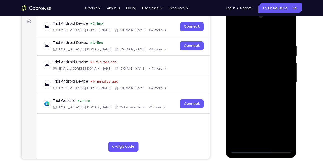
click at [272, 141] on div at bounding box center [261, 82] width 63 height 140
click at [254, 84] on div at bounding box center [261, 82] width 63 height 140
click at [254, 140] on div at bounding box center [261, 82] width 63 height 140
click at [234, 34] on div at bounding box center [261, 82] width 63 height 140
click at [260, 75] on div at bounding box center [261, 82] width 63 height 140
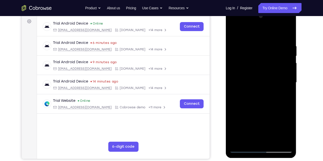
click at [290, 128] on div at bounding box center [261, 82] width 63 height 140
click at [286, 131] on div at bounding box center [261, 82] width 63 height 140
click at [248, 141] on div at bounding box center [261, 82] width 63 height 140
click at [274, 112] on div at bounding box center [261, 82] width 63 height 140
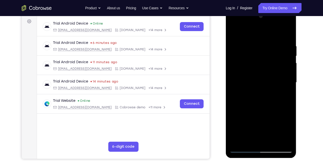
drag, startPoint x: 248, startPoint y: 51, endPoint x: 251, endPoint y: 86, distance: 35.4
click at [251, 86] on div at bounding box center [261, 82] width 63 height 140
drag, startPoint x: 253, startPoint y: 59, endPoint x: 256, endPoint y: 74, distance: 15.9
click at [256, 74] on div at bounding box center [261, 82] width 63 height 140
click at [275, 59] on div at bounding box center [261, 82] width 63 height 140
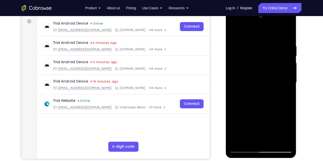
click at [257, 59] on div at bounding box center [261, 82] width 63 height 140
drag, startPoint x: 254, startPoint y: 70, endPoint x: 246, endPoint y: 17, distance: 53.8
click at [246, 17] on div at bounding box center [261, 82] width 63 height 140
click at [290, 129] on div at bounding box center [261, 82] width 63 height 140
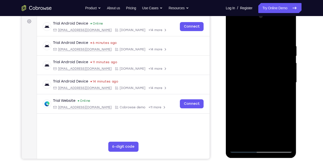
click at [251, 139] on div at bounding box center [261, 82] width 63 height 140
click at [236, 108] on div at bounding box center [261, 82] width 63 height 140
click at [285, 91] on div at bounding box center [261, 82] width 63 height 140
click at [233, 32] on div at bounding box center [261, 82] width 63 height 140
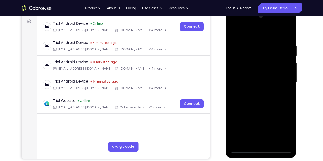
click at [233, 32] on div at bounding box center [261, 82] width 63 height 140
drag, startPoint x: 254, startPoint y: 54, endPoint x: 258, endPoint y: 132, distance: 77.9
click at [258, 132] on div at bounding box center [261, 82] width 63 height 140
click at [287, 30] on div at bounding box center [261, 82] width 63 height 140
click at [287, 31] on div at bounding box center [261, 82] width 63 height 140
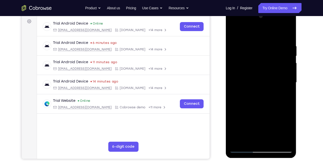
click at [251, 40] on div at bounding box center [261, 82] width 63 height 140
click at [288, 143] on div at bounding box center [261, 82] width 63 height 140
drag, startPoint x: 255, startPoint y: 100, endPoint x: 255, endPoint y: 55, distance: 44.8
click at [255, 55] on div at bounding box center [261, 82] width 63 height 140
drag, startPoint x: 250, startPoint y: 105, endPoint x: 248, endPoint y: 72, distance: 32.6
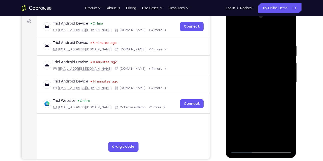
click at [248, 72] on div at bounding box center [261, 82] width 63 height 140
drag, startPoint x: 250, startPoint y: 109, endPoint x: 254, endPoint y: 115, distance: 6.8
click at [254, 115] on div at bounding box center [261, 82] width 63 height 140
click at [250, 72] on div at bounding box center [261, 82] width 63 height 140
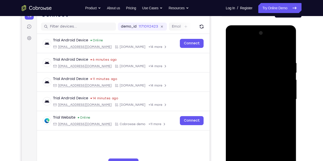
scroll to position [61, 0]
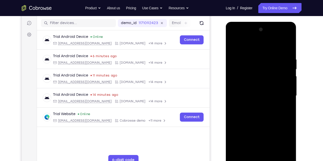
drag, startPoint x: 255, startPoint y: 92, endPoint x: 243, endPoint y: 79, distance: 18.4
click at [243, 79] on div at bounding box center [261, 96] width 63 height 140
click at [242, 61] on div at bounding box center [261, 96] width 63 height 140
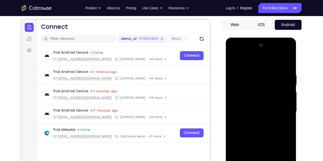
scroll to position [45, 0]
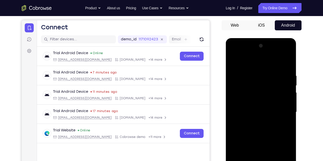
click at [289, 76] on div at bounding box center [261, 112] width 63 height 140
drag, startPoint x: 275, startPoint y: 82, endPoint x: 275, endPoint y: 96, distance: 13.3
click at [275, 96] on div at bounding box center [261, 112] width 63 height 140
click at [289, 87] on div at bounding box center [261, 112] width 63 height 140
drag, startPoint x: 275, startPoint y: 84, endPoint x: 274, endPoint y: 113, distance: 28.6
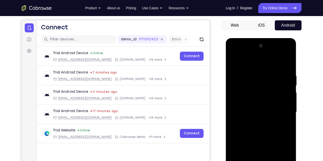
click at [274, 113] on div at bounding box center [261, 112] width 63 height 140
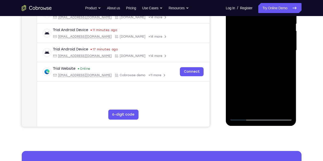
click at [239, 111] on div at bounding box center [261, 50] width 63 height 140
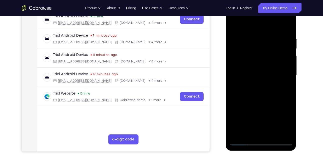
scroll to position [81, 0]
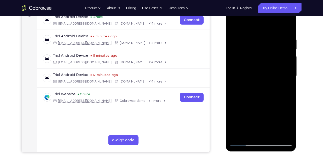
drag, startPoint x: 258, startPoint y: 53, endPoint x: 259, endPoint y: 136, distance: 83.0
click at [259, 136] on div at bounding box center [261, 76] width 63 height 140
click at [256, 38] on div at bounding box center [261, 76] width 63 height 140
click at [289, 133] on div at bounding box center [261, 76] width 63 height 140
click at [282, 131] on div at bounding box center [261, 76] width 63 height 140
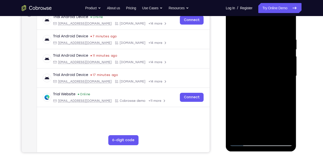
click at [288, 26] on div at bounding box center [261, 76] width 63 height 140
click at [286, 27] on div at bounding box center [261, 76] width 63 height 140
click at [273, 134] on div at bounding box center [261, 76] width 63 height 140
drag, startPoint x: 269, startPoint y: 102, endPoint x: 265, endPoint y: 24, distance: 77.3
click at [265, 24] on div at bounding box center [261, 76] width 63 height 140
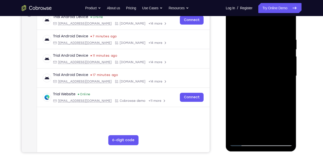
drag, startPoint x: 264, startPoint y: 120, endPoint x: 259, endPoint y: 54, distance: 65.7
click at [259, 54] on div at bounding box center [261, 76] width 63 height 140
drag, startPoint x: 265, startPoint y: 119, endPoint x: 261, endPoint y: 67, distance: 52.1
click at [261, 67] on div at bounding box center [261, 76] width 63 height 140
click at [259, 82] on div at bounding box center [261, 76] width 63 height 140
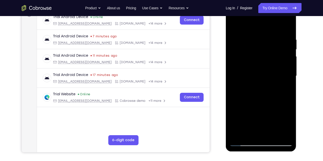
click at [240, 27] on div at bounding box center [261, 76] width 63 height 140
click at [242, 37] on div at bounding box center [261, 76] width 63 height 140
click at [252, 134] on div at bounding box center [261, 76] width 63 height 140
click at [244, 141] on div at bounding box center [261, 76] width 63 height 140
click at [285, 133] on div at bounding box center [261, 76] width 63 height 140
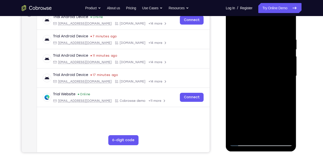
click at [287, 26] on div at bounding box center [261, 76] width 63 height 140
click at [275, 136] on div at bounding box center [261, 76] width 63 height 140
drag, startPoint x: 266, startPoint y: 115, endPoint x: 257, endPoint y: 43, distance: 73.2
click at [257, 43] on div at bounding box center [261, 76] width 63 height 140
drag, startPoint x: 263, startPoint y: 121, endPoint x: 256, endPoint y: 61, distance: 60.4
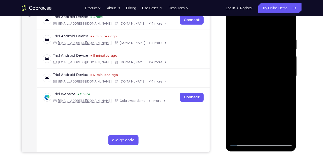
click at [256, 61] on div at bounding box center [261, 76] width 63 height 140
drag, startPoint x: 263, startPoint y: 128, endPoint x: 261, endPoint y: 87, distance: 41.1
click at [261, 87] on div at bounding box center [261, 76] width 63 height 140
click at [267, 76] on div at bounding box center [261, 76] width 63 height 140
click at [233, 26] on div at bounding box center [261, 76] width 63 height 140
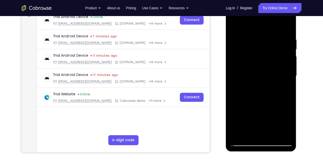
drag, startPoint x: 249, startPoint y: 80, endPoint x: 247, endPoint y: 173, distance: 93.8
click at [247, 152] on html "Online web based iOS Simulators and Android Emulators. Run iPhone, iPad, Mobile…" at bounding box center [261, 77] width 71 height 150
click at [245, 143] on div at bounding box center [261, 76] width 63 height 140
click at [245, 141] on div at bounding box center [261, 76] width 63 height 140
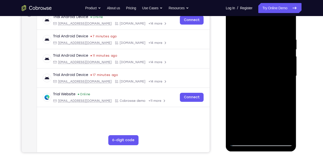
click at [251, 134] on div at bounding box center [261, 76] width 63 height 140
click at [254, 26] on div at bounding box center [261, 76] width 63 height 140
click at [246, 33] on div at bounding box center [261, 76] width 63 height 140
click at [281, 87] on div at bounding box center [261, 76] width 63 height 140
click at [274, 134] on div at bounding box center [261, 76] width 63 height 140
